Goal: Task Accomplishment & Management: Manage account settings

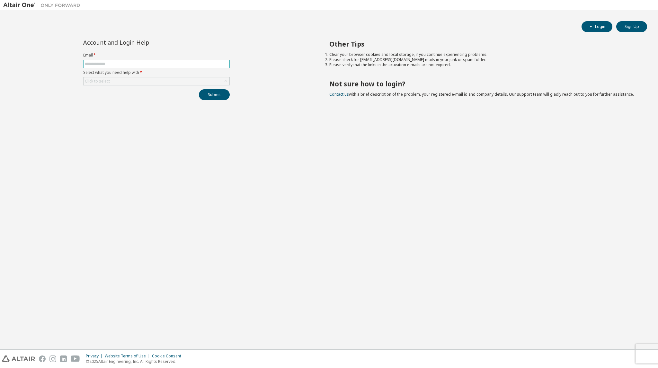
click at [128, 63] on input "text" at bounding box center [156, 63] width 143 height 5
type input "**********"
click at [136, 80] on div "Click to select" at bounding box center [157, 81] width 146 height 8
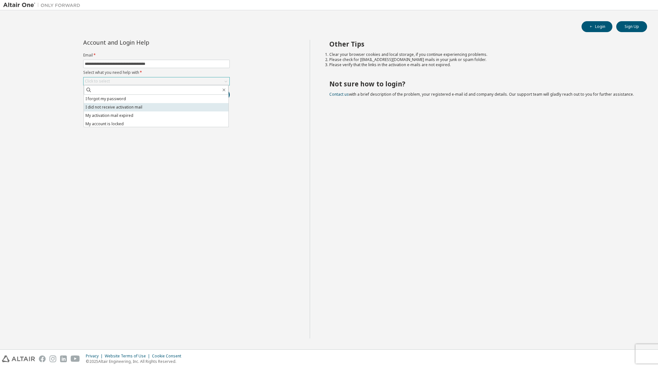
scroll to position [18, 0]
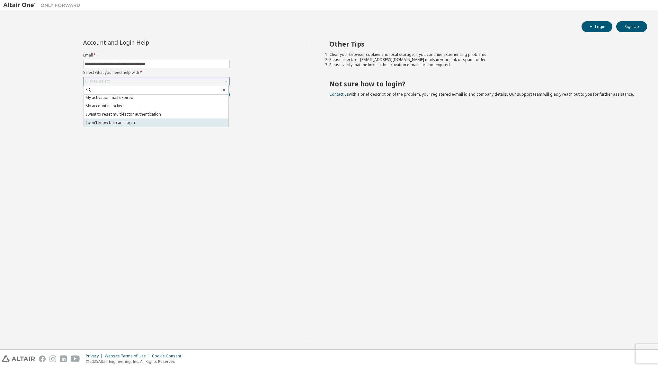
click at [140, 124] on li "I don't know but can't login" at bounding box center [156, 123] width 145 height 8
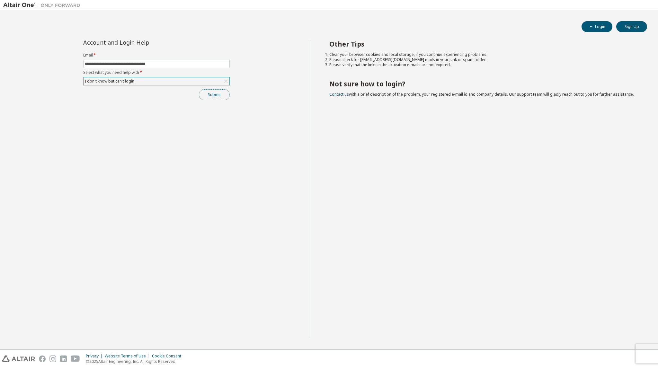
click at [210, 95] on button "Submit" at bounding box center [214, 94] width 31 height 11
click at [186, 80] on div "I don't know but can't login" at bounding box center [157, 81] width 146 height 8
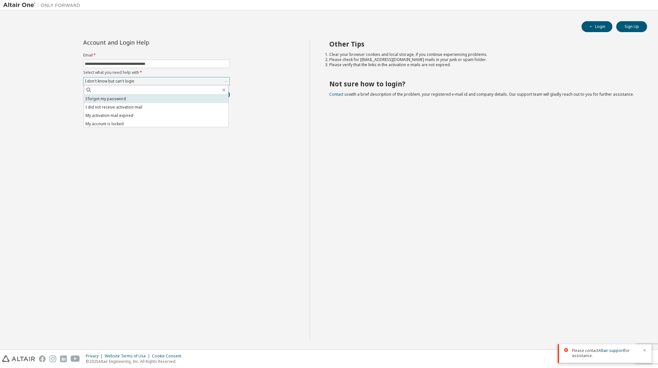
click at [178, 98] on li "I forgot my password" at bounding box center [156, 99] width 145 height 8
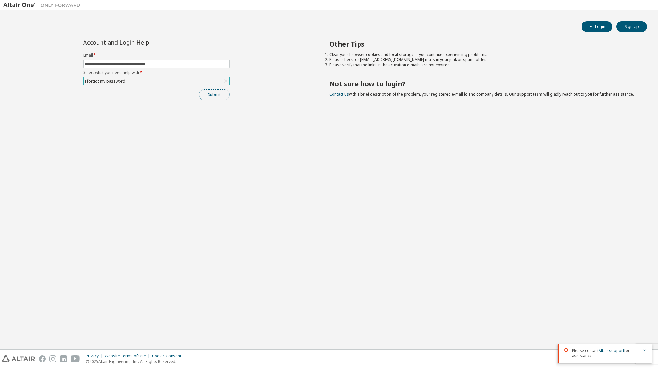
click at [223, 93] on button "Submit" at bounding box center [214, 94] width 31 height 11
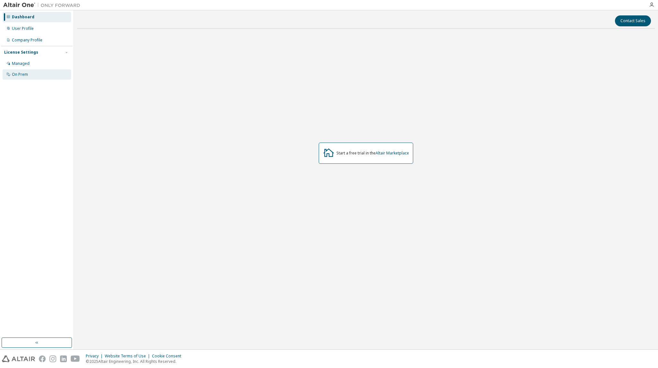
click at [24, 77] on div "On Prem" at bounding box center [20, 74] width 16 height 5
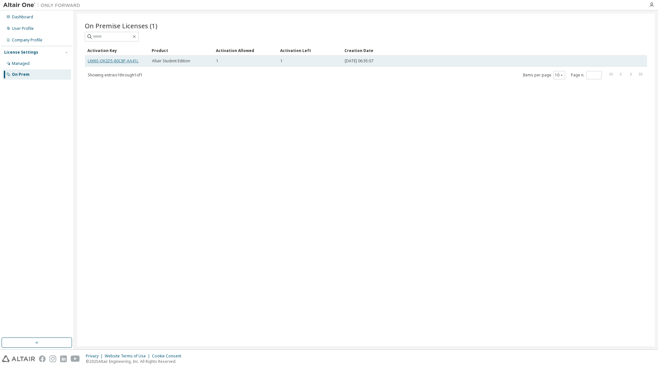
click at [124, 61] on link "L666S-QK2D5-80C8P-AA41L" at bounding box center [113, 60] width 51 height 5
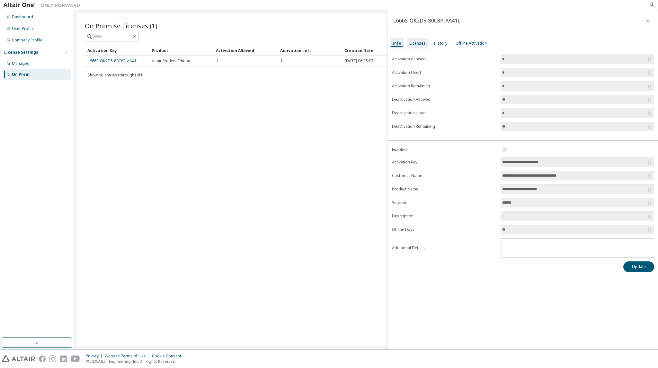
click at [415, 47] on div "Licenses" at bounding box center [417, 43] width 21 height 10
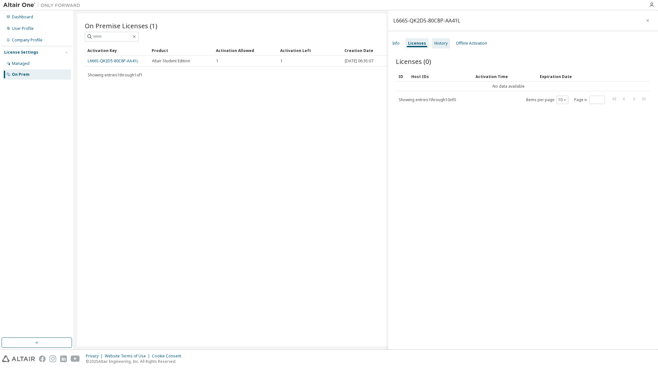
click at [437, 44] on div "History" at bounding box center [441, 43] width 13 height 5
click at [458, 42] on div "Offline Activation" at bounding box center [471, 43] width 31 height 5
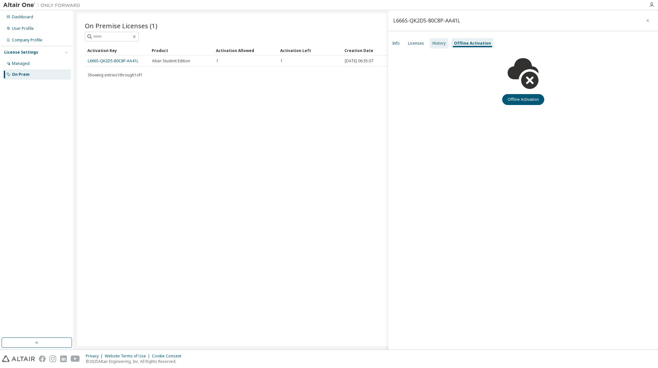
click at [437, 44] on div "History" at bounding box center [439, 43] width 13 height 5
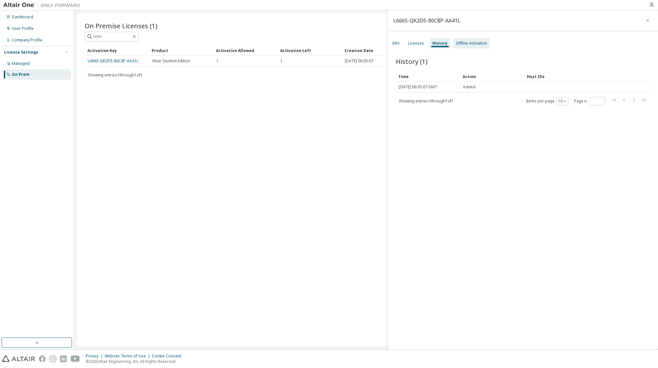
click at [459, 47] on div "Offline Activation" at bounding box center [472, 43] width 36 height 10
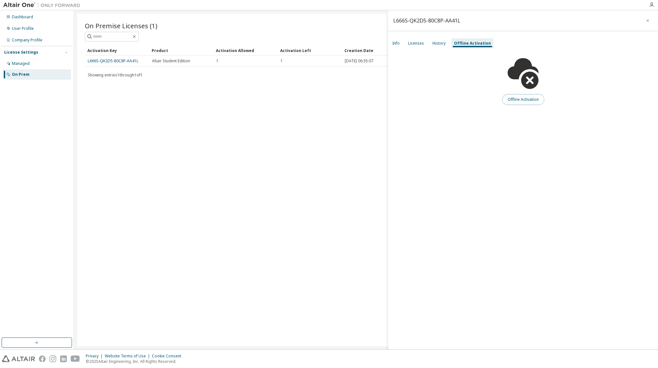
click at [522, 102] on button "Offline Activation" at bounding box center [523, 99] width 42 height 11
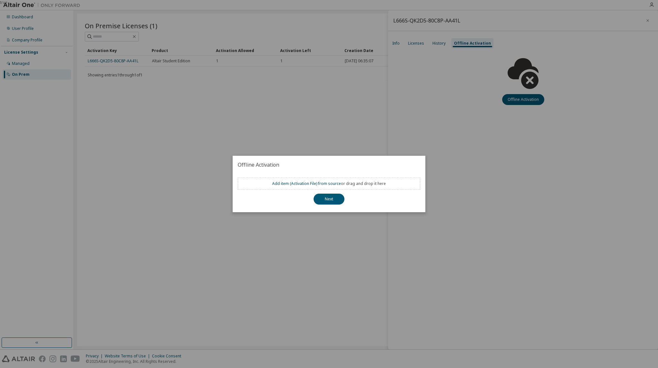
click at [469, 204] on div "true" at bounding box center [329, 184] width 658 height 368
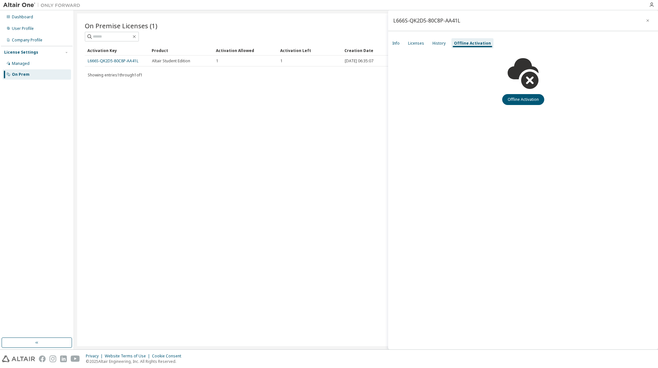
click at [398, 38] on div "Info Licenses History Offline Activation" at bounding box center [523, 44] width 270 height 12
click at [400, 45] on div "Info" at bounding box center [396, 43] width 13 height 10
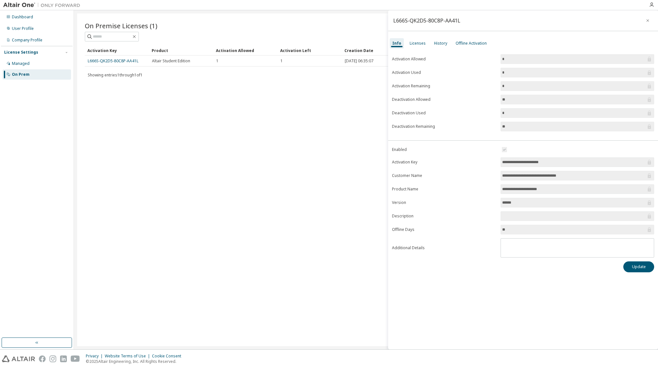
click at [204, 233] on div "On Premise Licenses (1) Clear Load Save Save As Field Operator Value Select fil…" at bounding box center [366, 180] width 578 height 333
click at [26, 4] on img at bounding box center [43, 5] width 80 height 6
click at [32, 16] on div "Dashboard" at bounding box center [37, 17] width 68 height 10
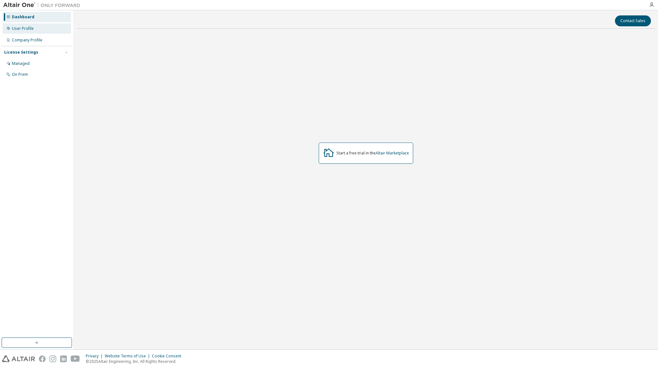
click at [37, 26] on div "User Profile" at bounding box center [37, 28] width 68 height 10
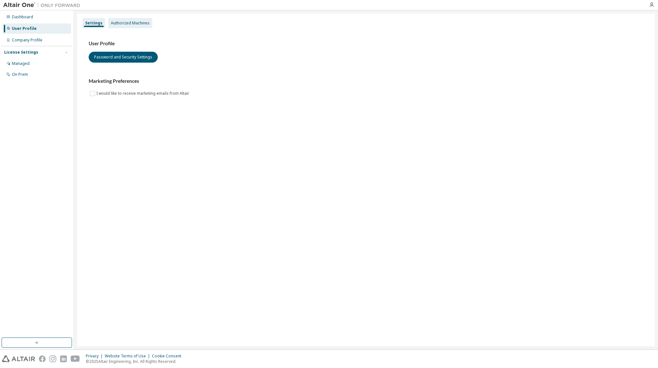
click at [133, 23] on div "Authorized Machines" at bounding box center [130, 23] width 39 height 5
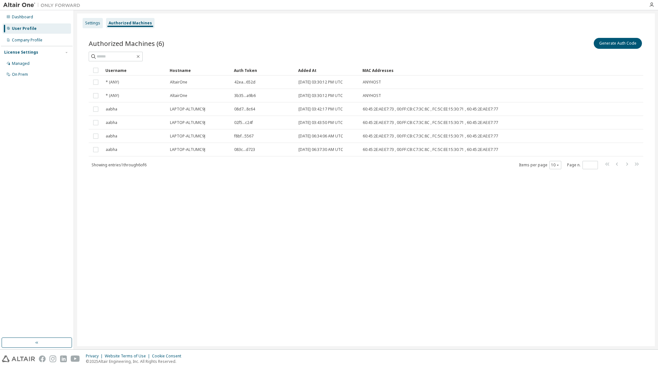
click at [90, 23] on div "Settings" at bounding box center [92, 23] width 15 height 5
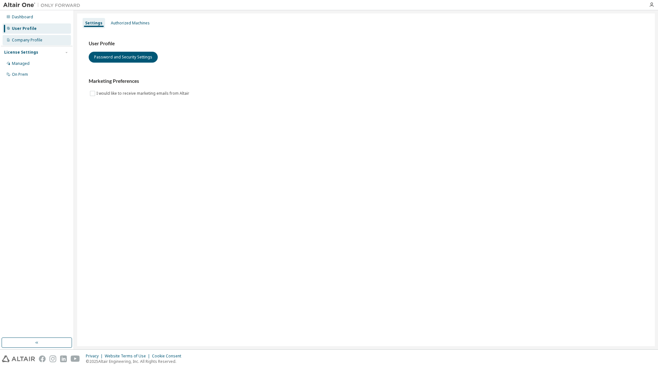
click at [27, 37] on div "Company Profile" at bounding box center [37, 40] width 68 height 10
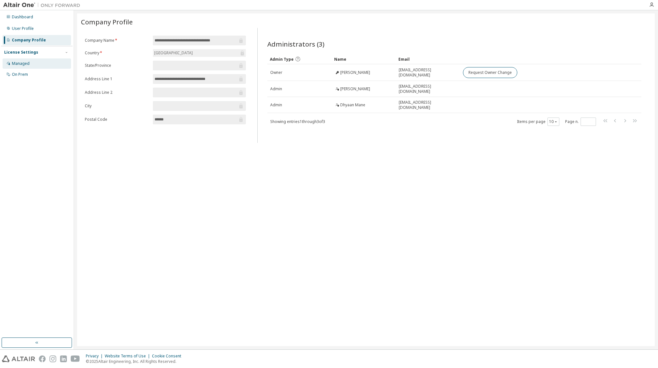
click at [42, 67] on div "Managed" at bounding box center [37, 64] width 68 height 10
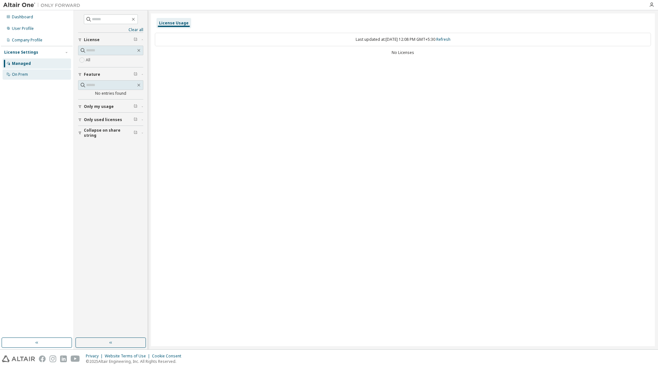
click at [15, 74] on div "On Prem" at bounding box center [20, 74] width 16 height 5
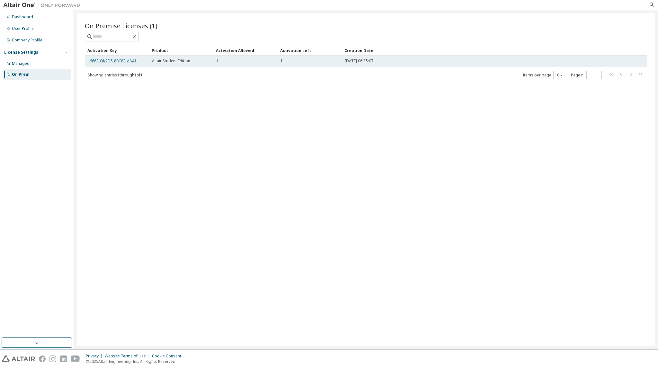
click at [103, 61] on link "L666S-QK2D5-80C8P-AA41L" at bounding box center [113, 60] width 51 height 5
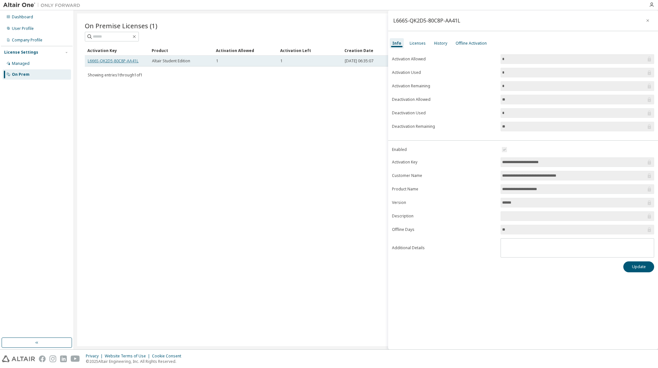
click at [116, 61] on link "L666S-QK2D5-80C8P-AA41L" at bounding box center [113, 60] width 51 height 5
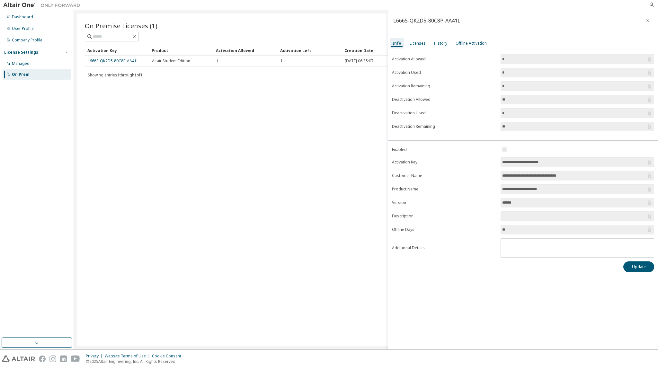
drag, startPoint x: 575, startPoint y: 158, endPoint x: 495, endPoint y: 165, distance: 80.7
click at [495, 165] on form "**********" at bounding box center [523, 202] width 262 height 112
click at [33, 62] on div "Managed" at bounding box center [37, 64] width 68 height 10
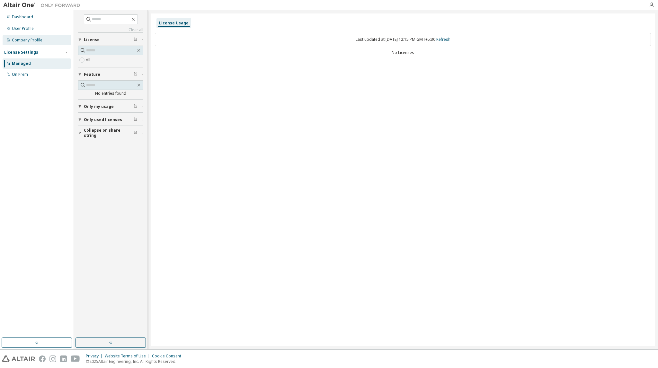
click at [33, 38] on div "Company Profile" at bounding box center [27, 40] width 31 height 5
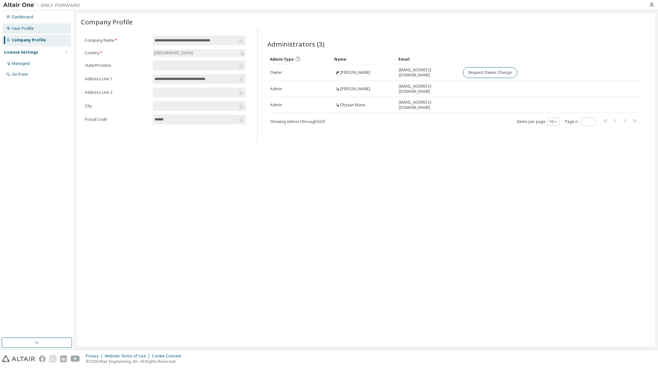
click at [35, 30] on div "User Profile" at bounding box center [37, 28] width 68 height 10
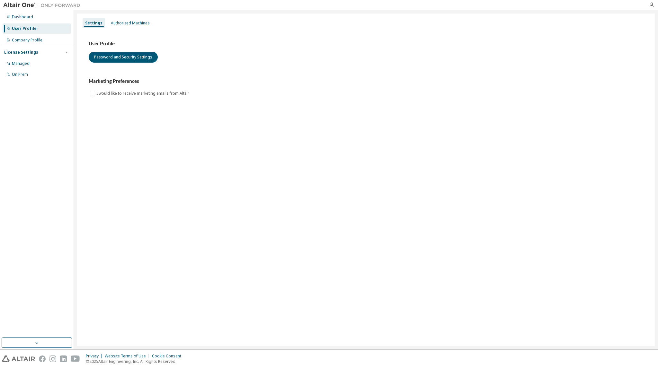
click at [33, 33] on div "User Profile" at bounding box center [37, 28] width 68 height 10
click at [35, 37] on div "Company Profile" at bounding box center [37, 40] width 68 height 10
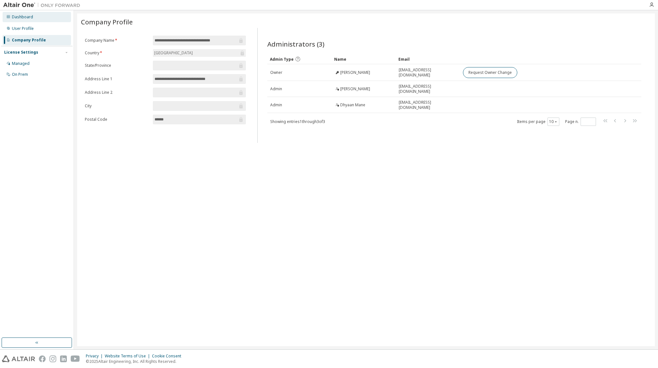
click at [34, 18] on div "Dashboard" at bounding box center [37, 17] width 68 height 10
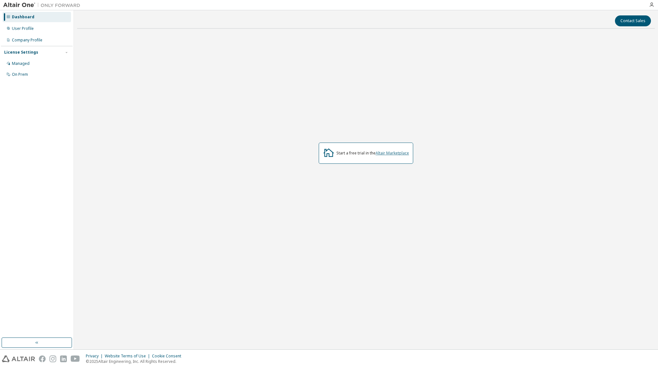
click at [393, 154] on link "Altair Marketplace" at bounding box center [392, 152] width 33 height 5
